Goal: Task Accomplishment & Management: Manage account settings

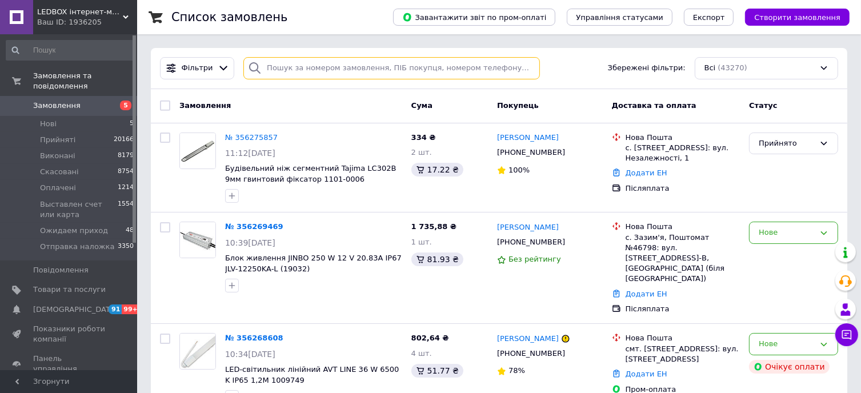
click at [307, 68] on input "search" at bounding box center [391, 68] width 296 height 22
paste input "[PERSON_NAME]"
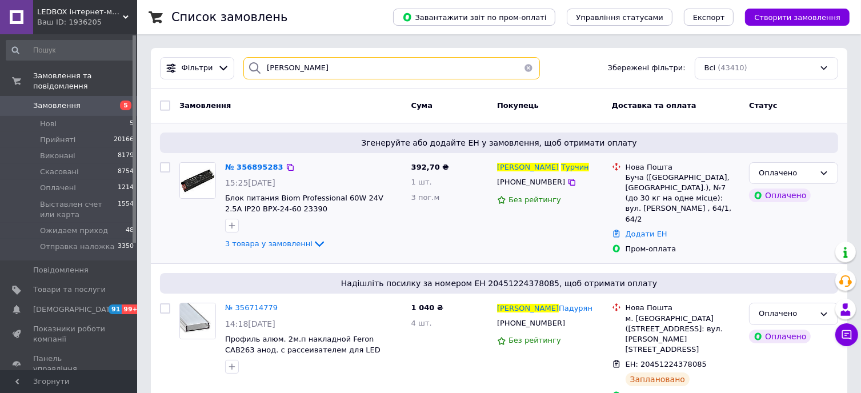
type input "[PERSON_NAME]"
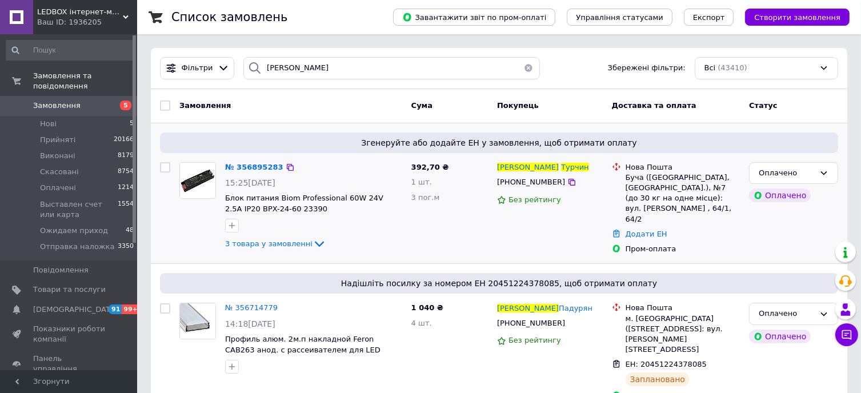
click at [315, 243] on div "3 товара у замовленні" at bounding box center [313, 244] width 177 height 14
click at [315, 243] on icon at bounding box center [319, 245] width 9 height 6
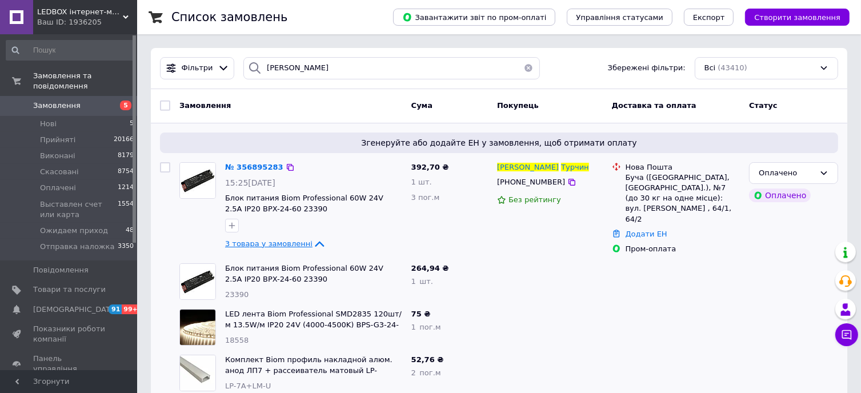
scroll to position [57, 0]
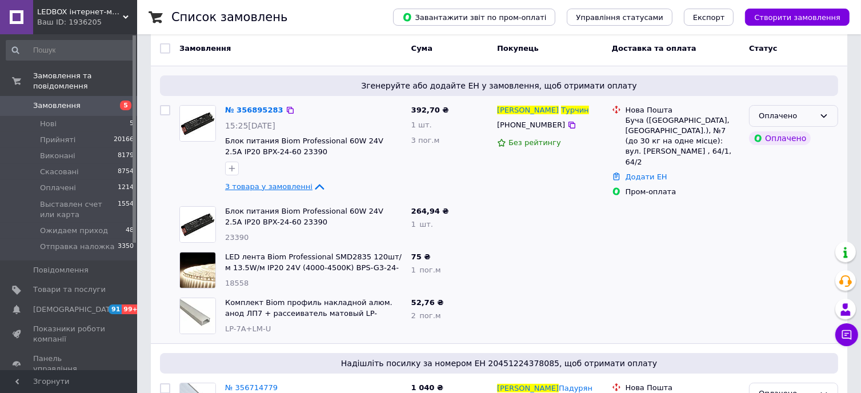
click at [813, 115] on div "Оплачено" at bounding box center [787, 116] width 56 height 12
click at [777, 178] on li "Скасовано" at bounding box center [793, 181] width 88 height 21
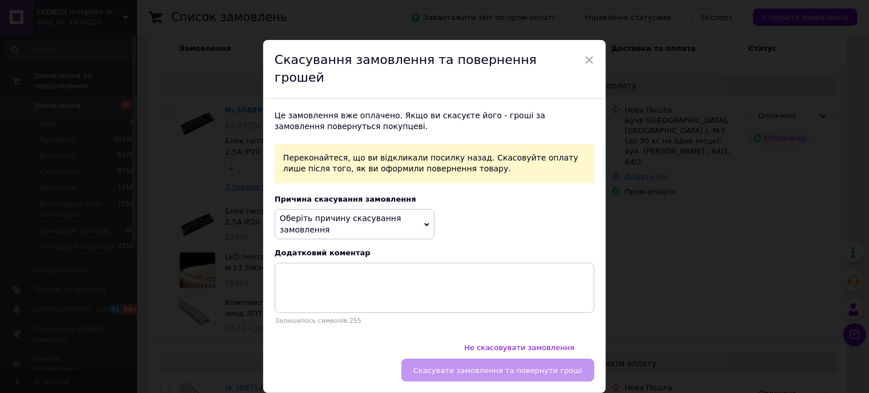
click at [392, 219] on span "Оберіть причину скасування замовлення" at bounding box center [355, 224] width 160 height 30
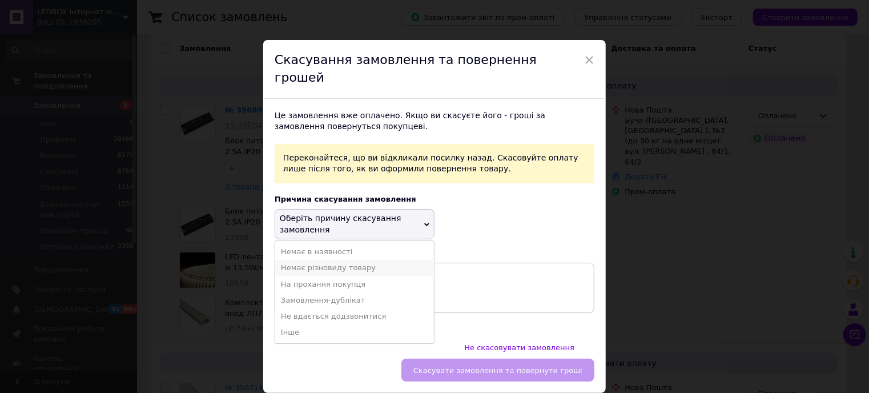
click at [330, 260] on li "Немає різновиду товару" at bounding box center [354, 268] width 159 height 16
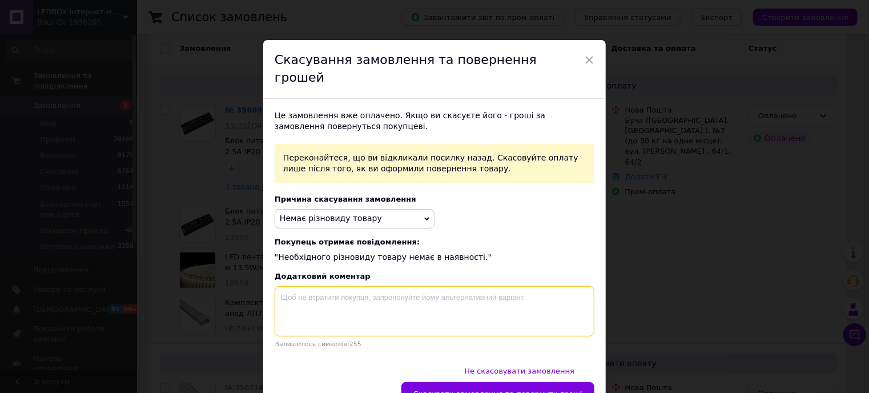
click at [324, 305] on textarea at bounding box center [435, 311] width 320 height 50
click at [295, 286] on textarea "Стріяка кратно бухті 5 м йде, профіль 2м - відправка на вантажне відділення з б…" at bounding box center [435, 311] width 320 height 50
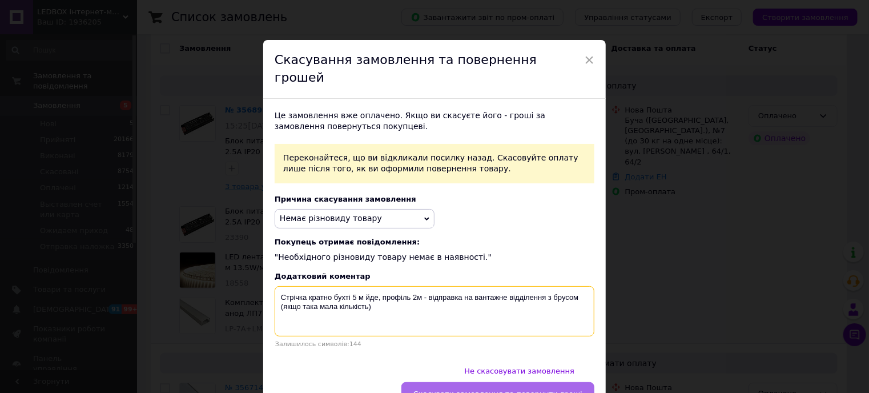
type textarea "Стрічка кратно бухті 5 м йде, профіль 2м - відправка на вантажне відділення з б…"
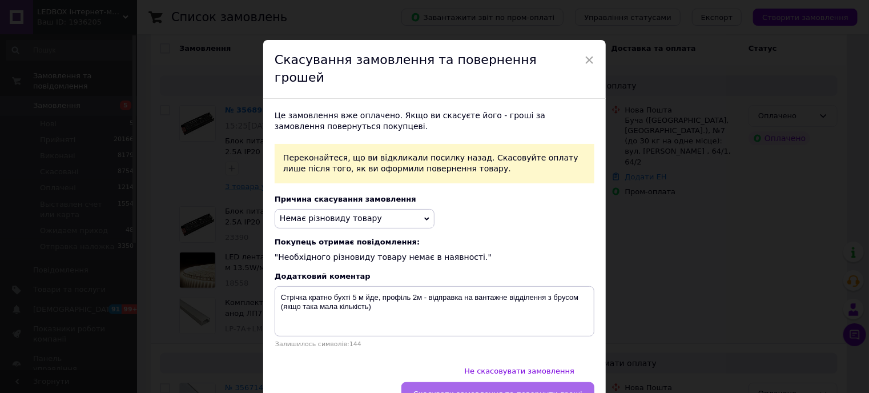
click at [473, 390] on span "Скасувати замовлення та повернути гроші" at bounding box center [498, 394] width 169 height 9
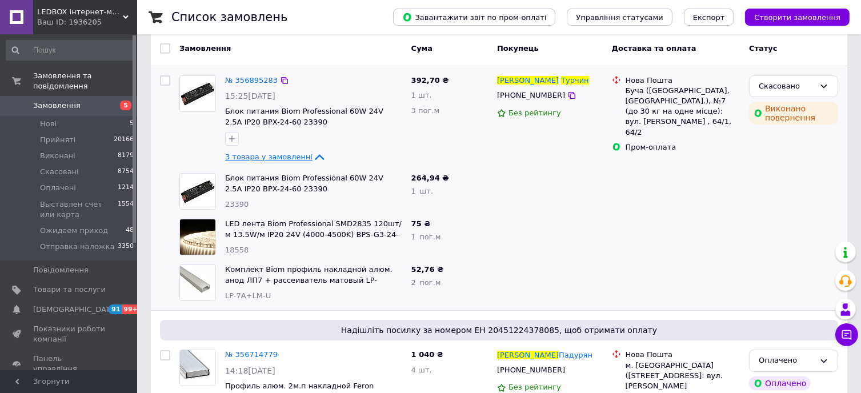
scroll to position [0, 0]
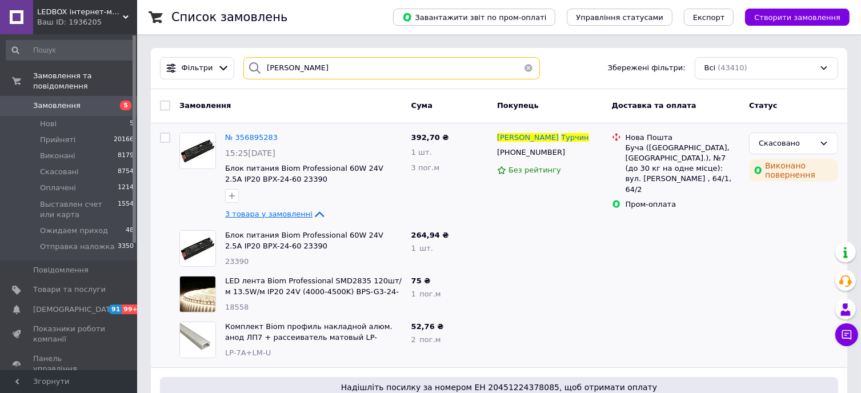
click at [316, 59] on input "[PERSON_NAME]" at bounding box center [391, 68] width 296 height 22
paste input "[PERSON_NAME]"
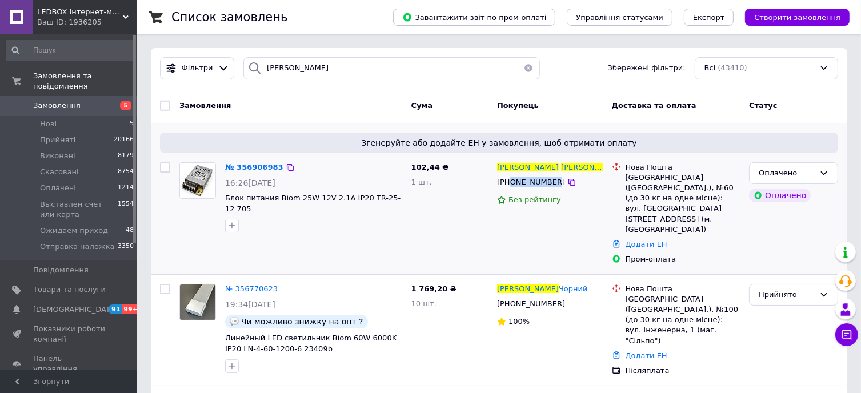
drag, startPoint x: 510, startPoint y: 183, endPoint x: 551, endPoint y: 182, distance: 41.1
click at [551, 182] on div "[PHONE_NUMBER]" at bounding box center [531, 182] width 73 height 15
copy span "0638845033"
click at [813, 174] on div "Оплачено" at bounding box center [787, 173] width 56 height 12
click at [800, 189] on li "Прийнято" at bounding box center [793, 196] width 88 height 21
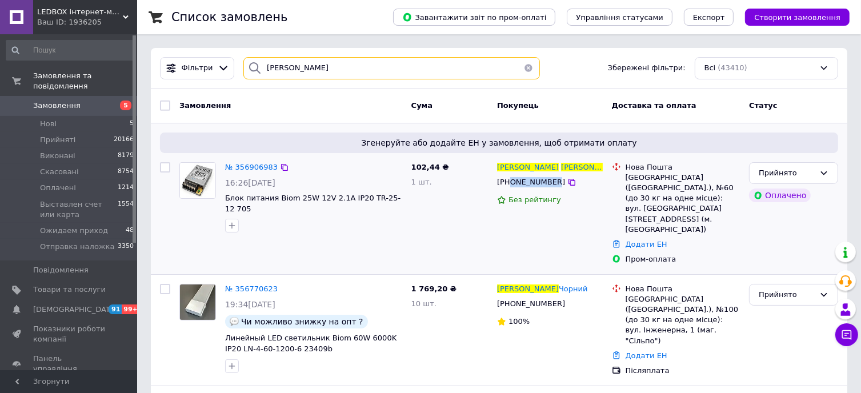
click at [322, 66] on input "[PERSON_NAME]" at bounding box center [391, 68] width 296 height 22
paste input "й [PERSON_NAME]"
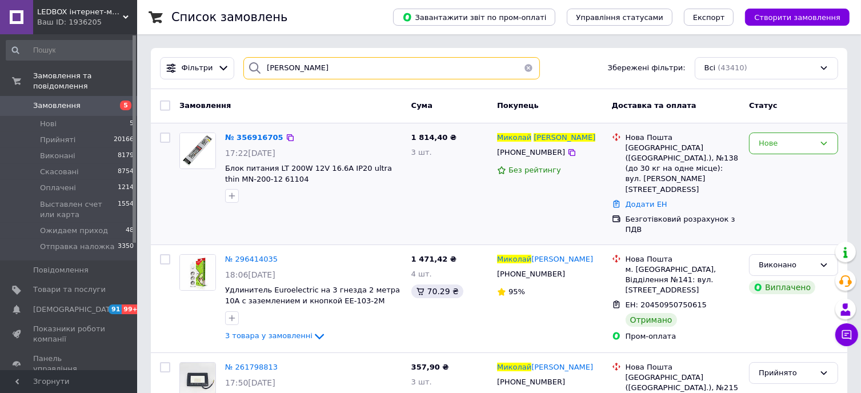
type input "[PERSON_NAME]"
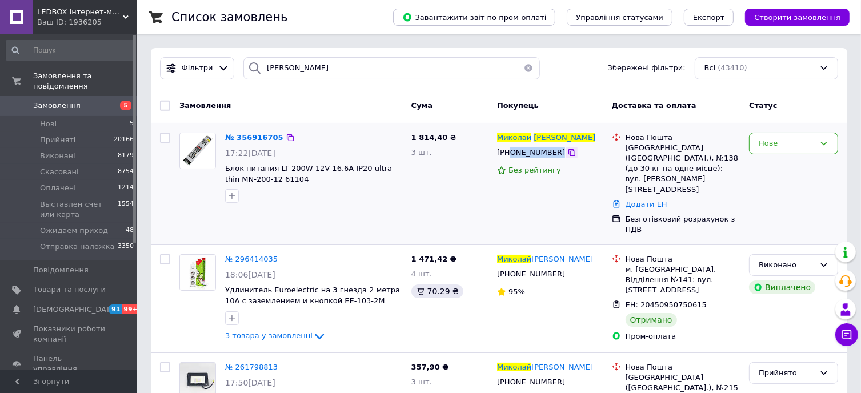
drag, startPoint x: 512, startPoint y: 153, endPoint x: 558, endPoint y: 157, distance: 46.4
click at [558, 157] on div "[PHONE_NUMBER]" at bounding box center [550, 152] width 108 height 13
copy div "0639508833"
drag, startPoint x: 272, startPoint y: 178, endPoint x: 225, endPoint y: 170, distance: 48.0
click at [225, 170] on span "Блок питания LT 200W 12V 16.6А IP20 ultra thin MN-200-12 61104" at bounding box center [313, 173] width 177 height 21
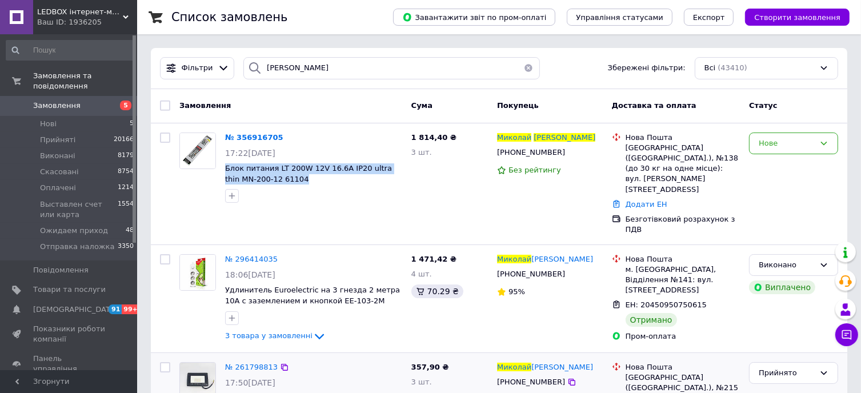
copy span "Блок питания LT 200W 12V 16.6А IP20 ultra thin MN-200-12 61104"
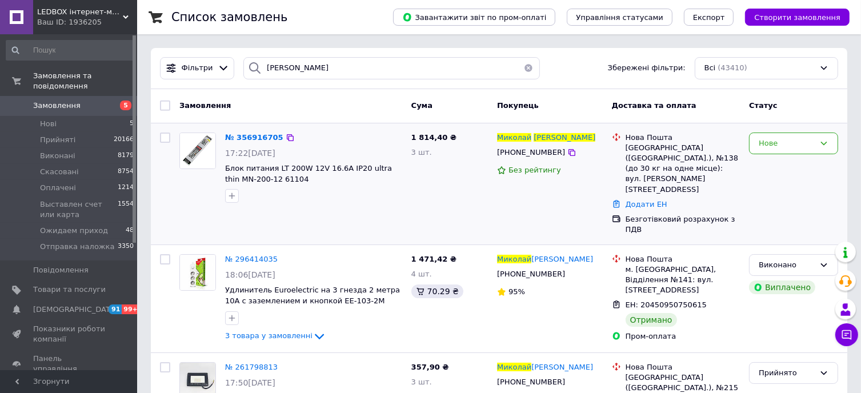
click at [436, 164] on div "1 814,40 ₴ 3 шт." at bounding box center [450, 184] width 86 height 112
drag, startPoint x: 512, startPoint y: 151, endPoint x: 550, endPoint y: 156, distance: 38.5
click at [550, 156] on div "[PHONE_NUMBER]" at bounding box center [531, 152] width 73 height 15
copy span "0639508833"
click at [470, 180] on div "1 814,40 ₴ 3 шт." at bounding box center [450, 184] width 86 height 112
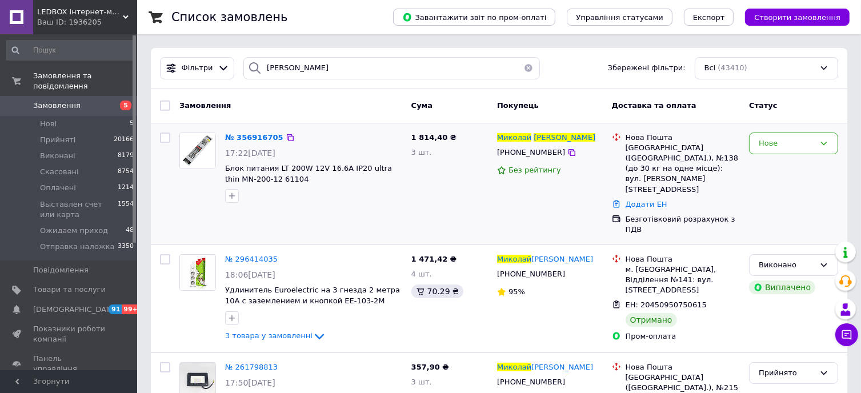
click at [432, 194] on div "1 814,40 ₴ 3 шт." at bounding box center [450, 184] width 86 height 112
click at [771, 149] on div "Нове" at bounding box center [793, 144] width 89 height 22
click at [776, 197] on li "Выставлен счет или карта" at bounding box center [793, 193] width 88 height 33
drag, startPoint x: 512, startPoint y: 155, endPoint x: 549, endPoint y: 150, distance: 37.4
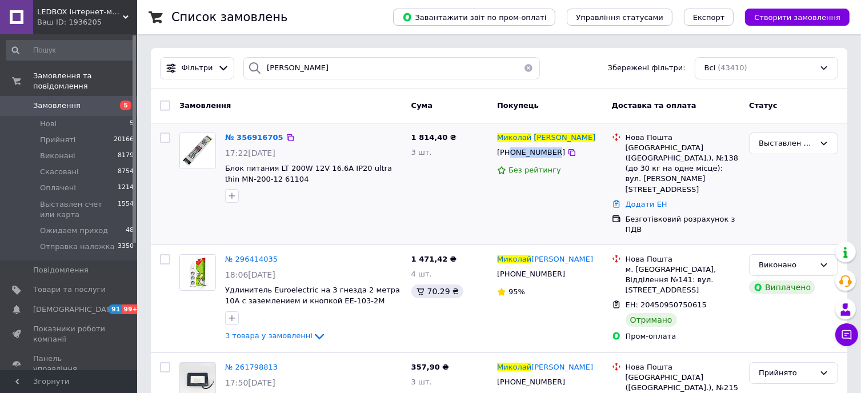
click at [549, 150] on span "[PHONE_NUMBER]" at bounding box center [531, 152] width 68 height 9
copy span "0639508833"
drag, startPoint x: 494, startPoint y: 138, endPoint x: 575, endPoint y: 139, distance: 81.1
click at [575, 139] on div "[PERSON_NAME] [PHONE_NUMBER] Без рейтингу" at bounding box center [549, 184] width 115 height 112
drag, startPoint x: 571, startPoint y: 136, endPoint x: 530, endPoint y: 137, distance: 41.1
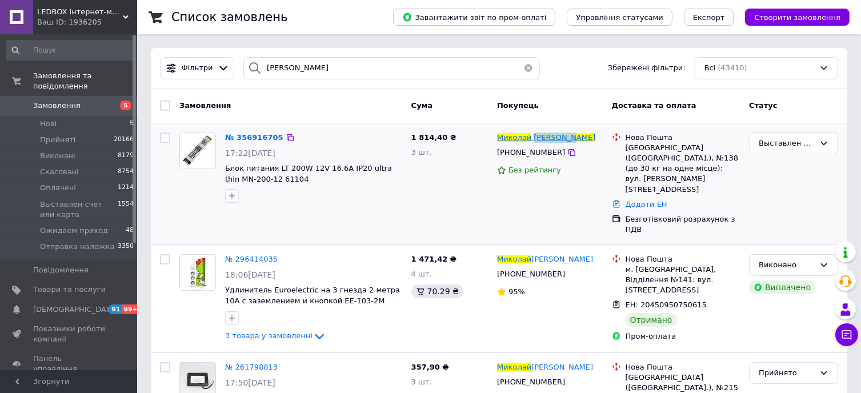
click at [530, 137] on div "[PERSON_NAME]" at bounding box center [550, 137] width 108 height 13
copy span "[PERSON_NAME]"
